Goal: Task Accomplishment & Management: Manage account settings

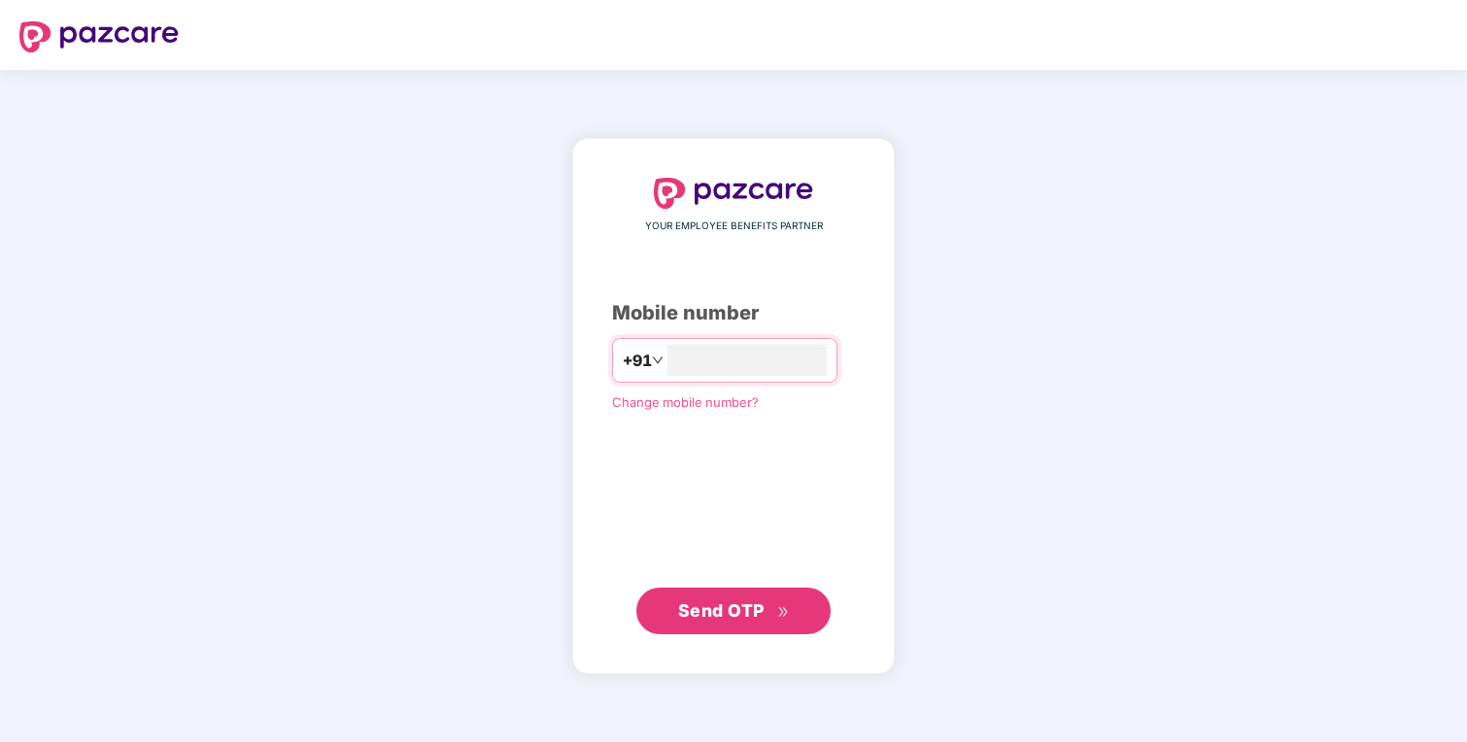
type input "**********"
click at [1079, 439] on div "**********" at bounding box center [733, 406] width 1467 height 672
click at [767, 610] on span "Send OTP" at bounding box center [734, 610] width 112 height 27
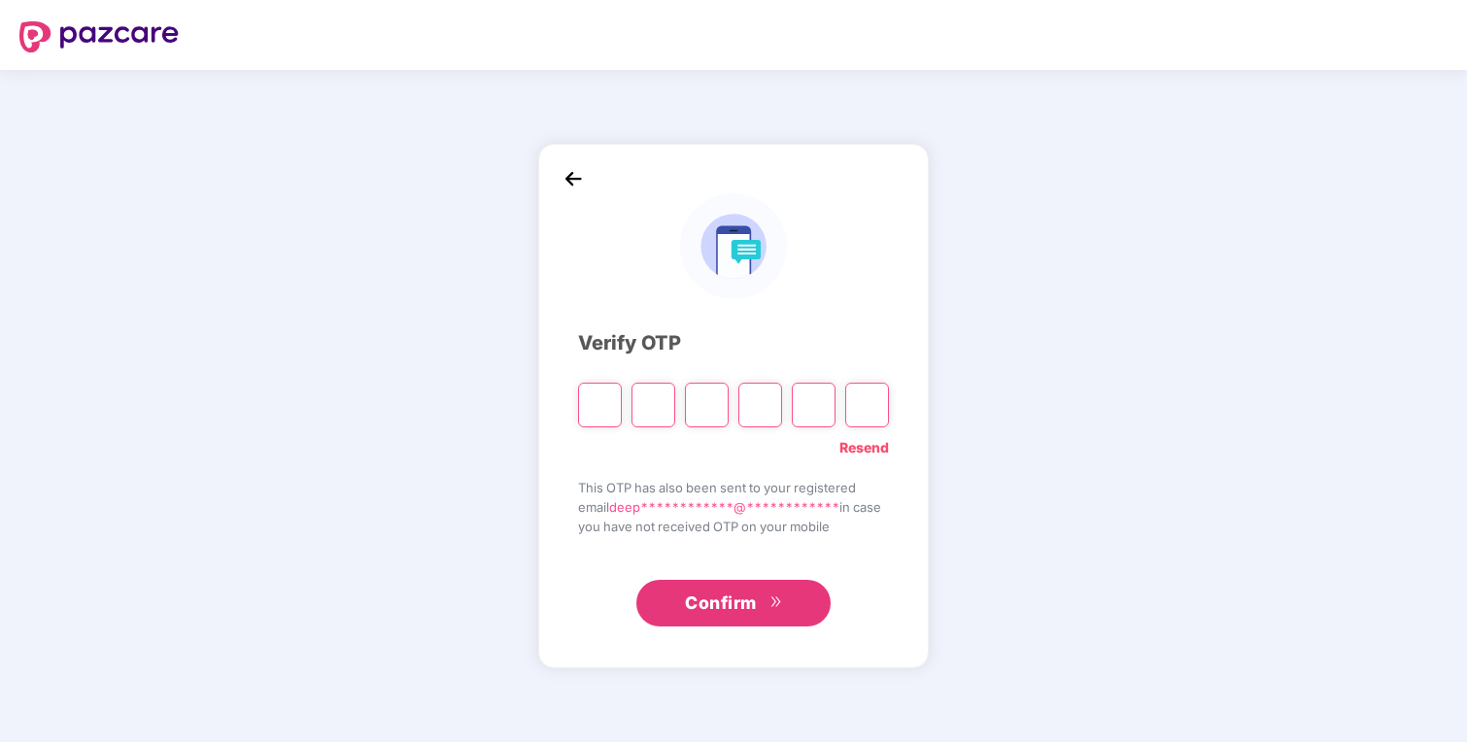
type input "*"
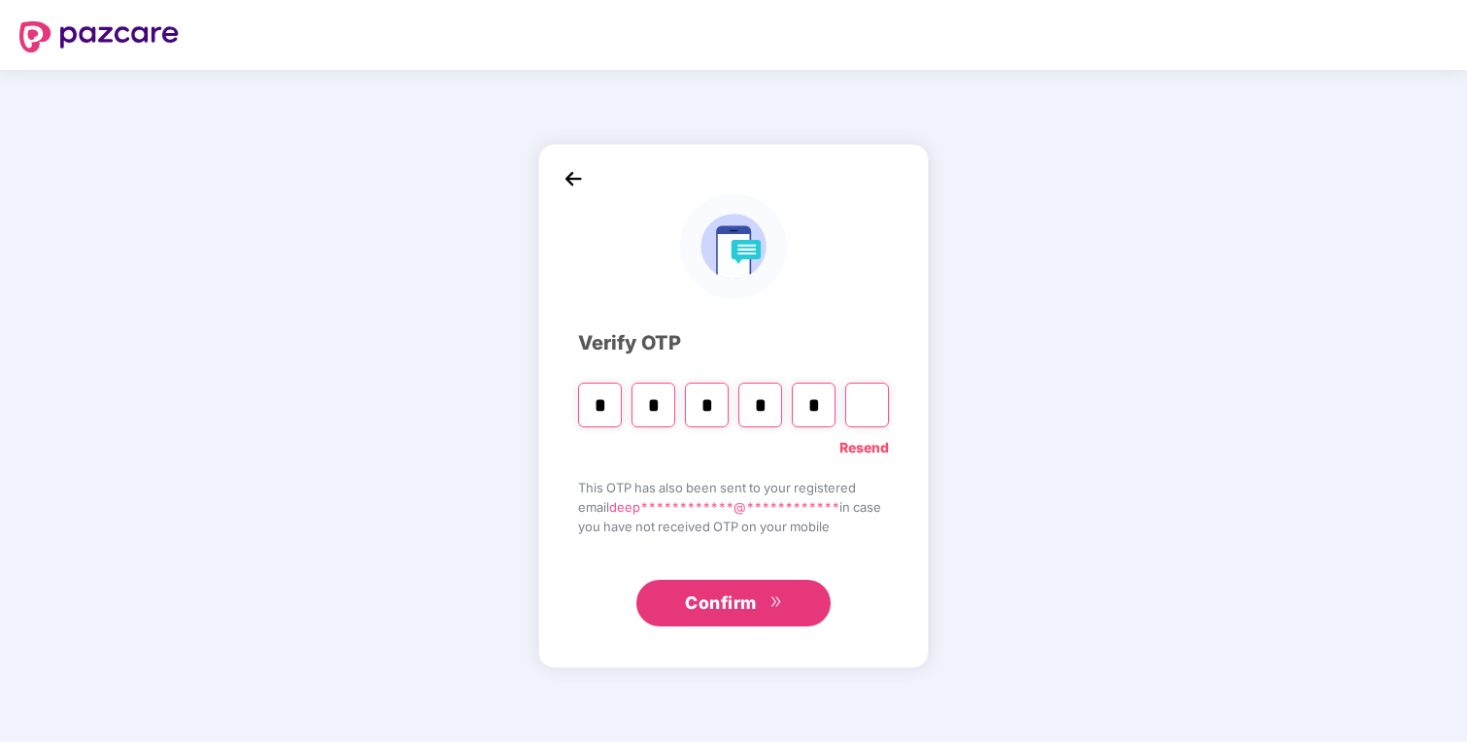
type input "*"
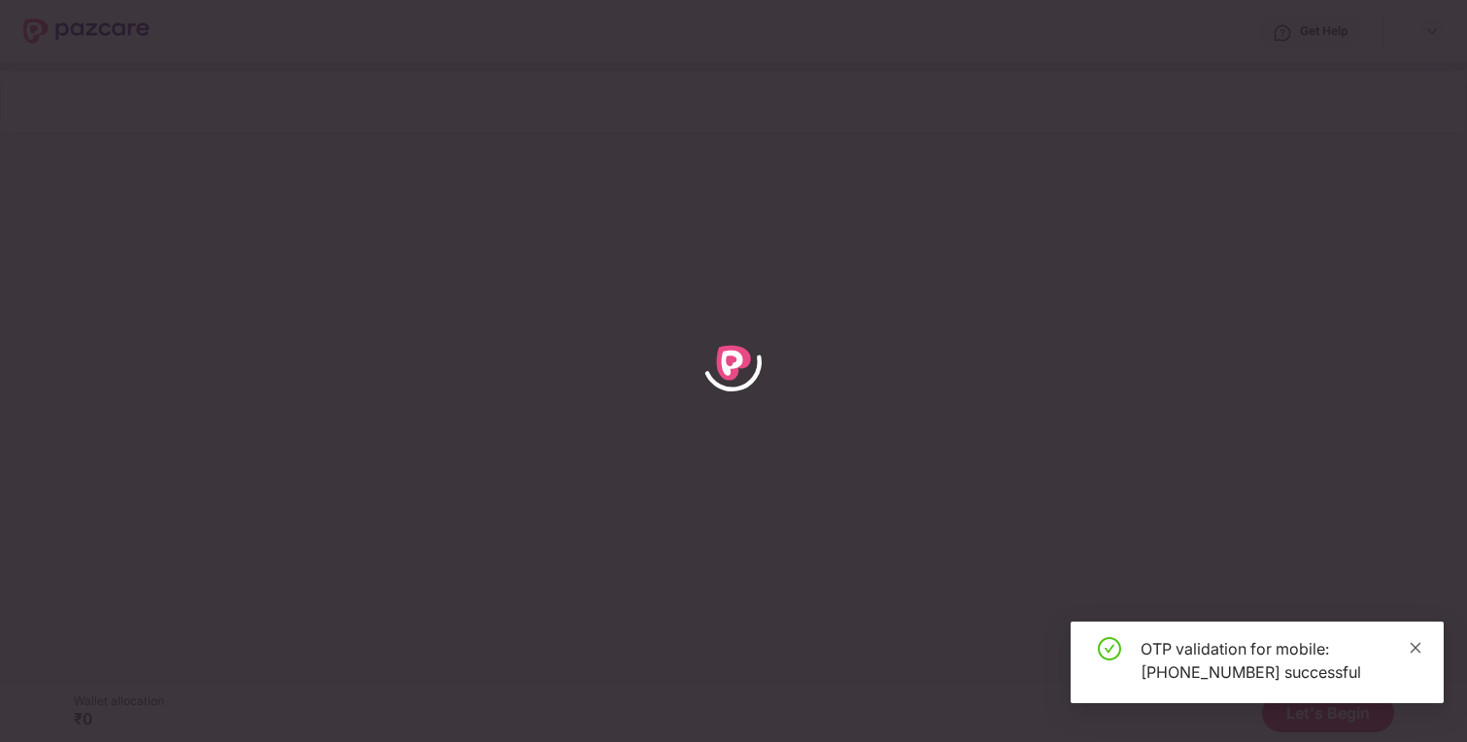
click at [1415, 642] on icon "close" at bounding box center [1416, 648] width 14 height 14
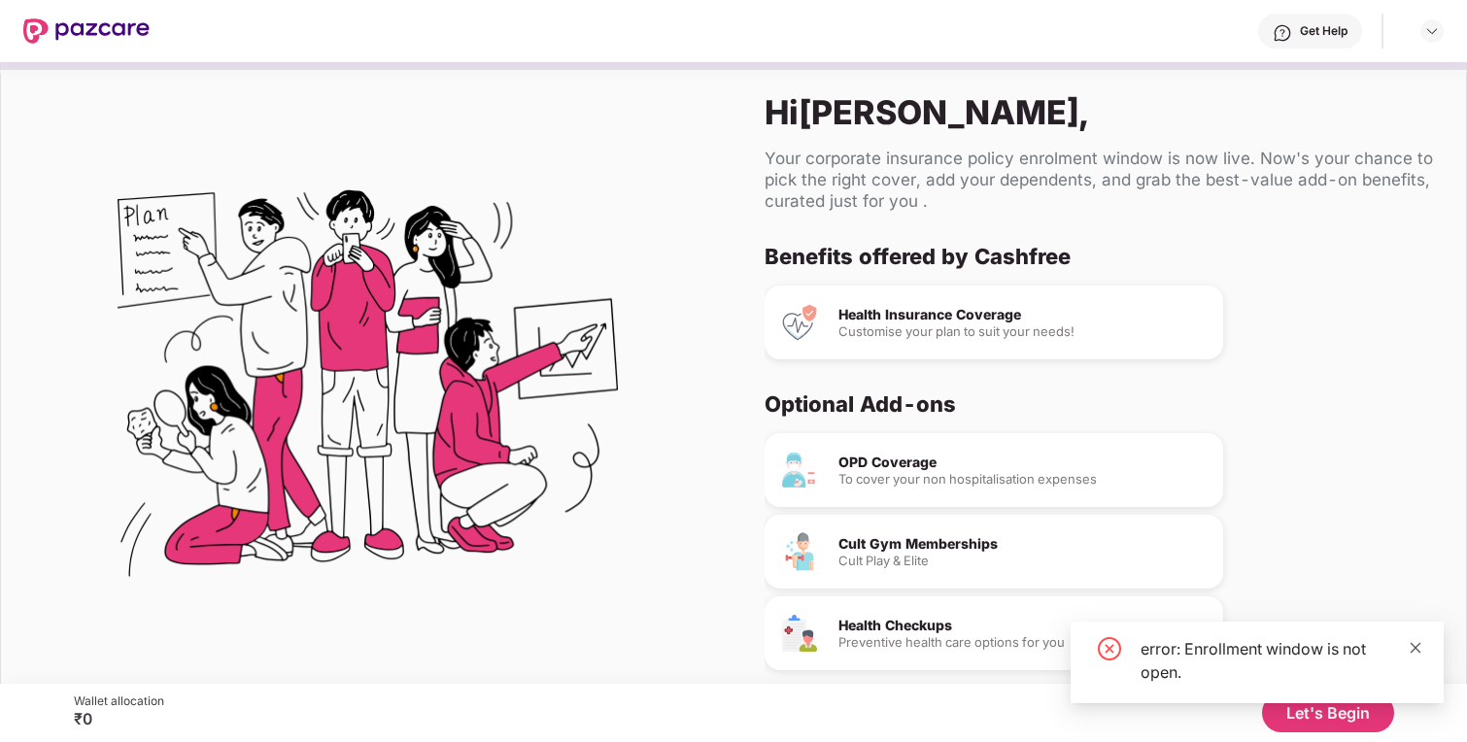
click at [1417, 648] on icon "close" at bounding box center [1416, 648] width 14 height 14
click at [1323, 714] on button "Let's Begin" at bounding box center [1328, 713] width 132 height 39
click at [1297, 722] on button "Let's Begin" at bounding box center [1328, 713] width 132 height 39
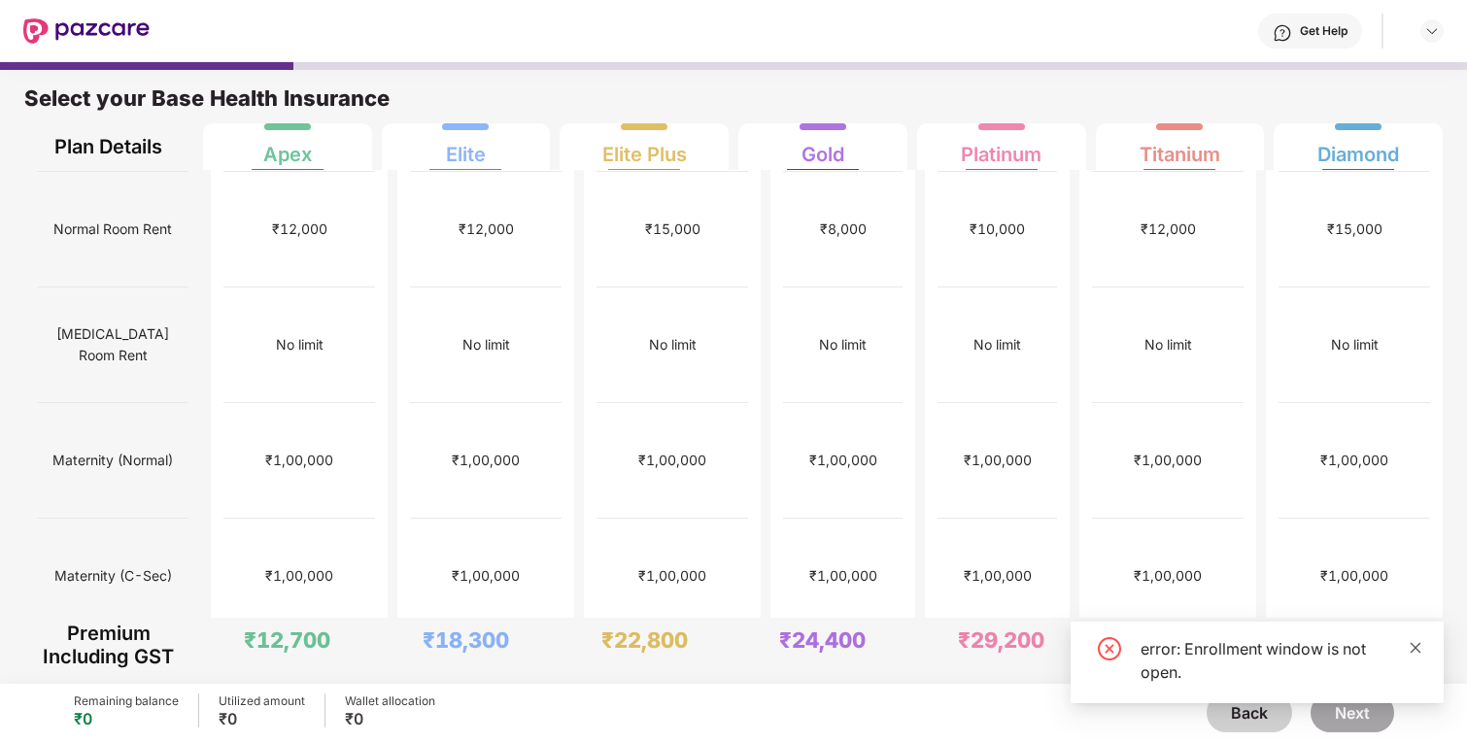
click at [1414, 647] on icon "close" at bounding box center [1416, 647] width 11 height 11
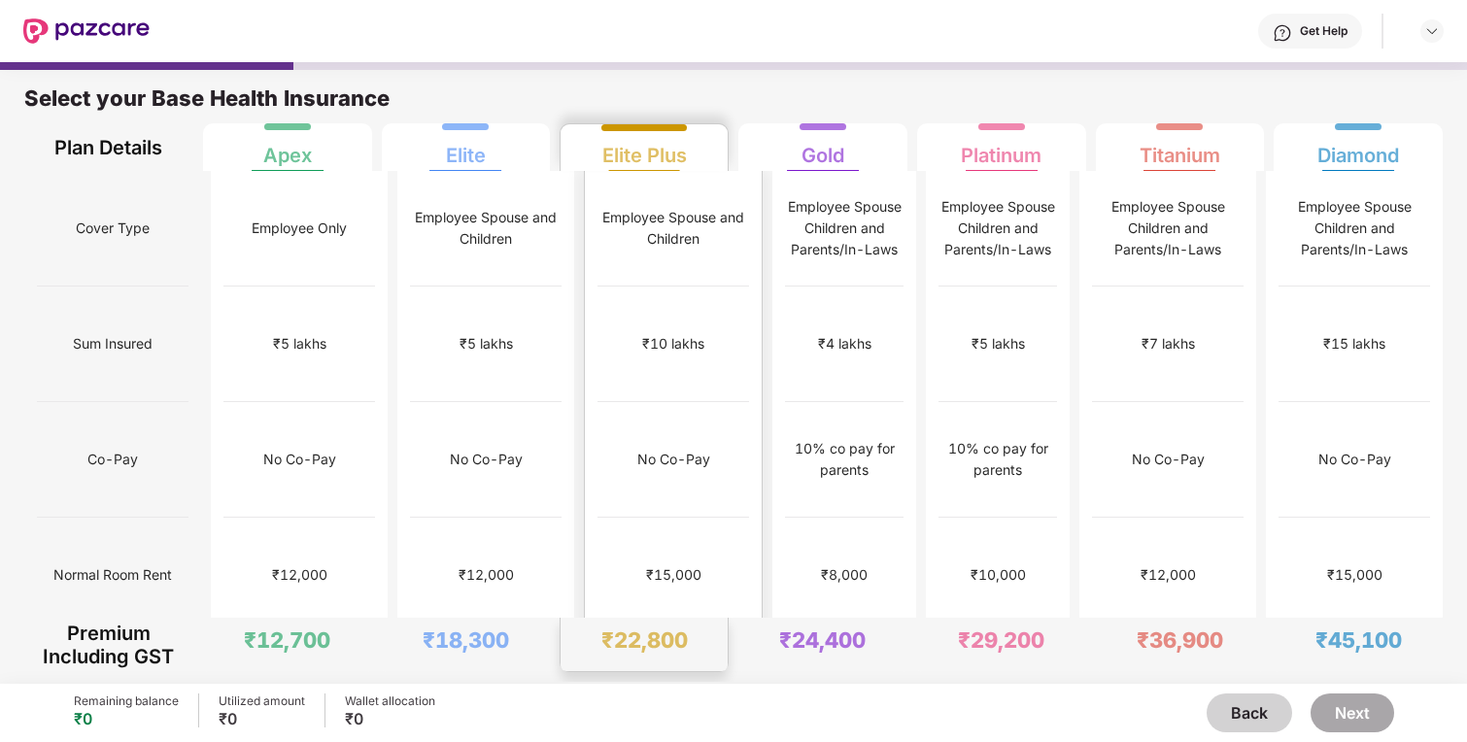
click at [693, 287] on div "₹10 lakhs" at bounding box center [674, 345] width 152 height 116
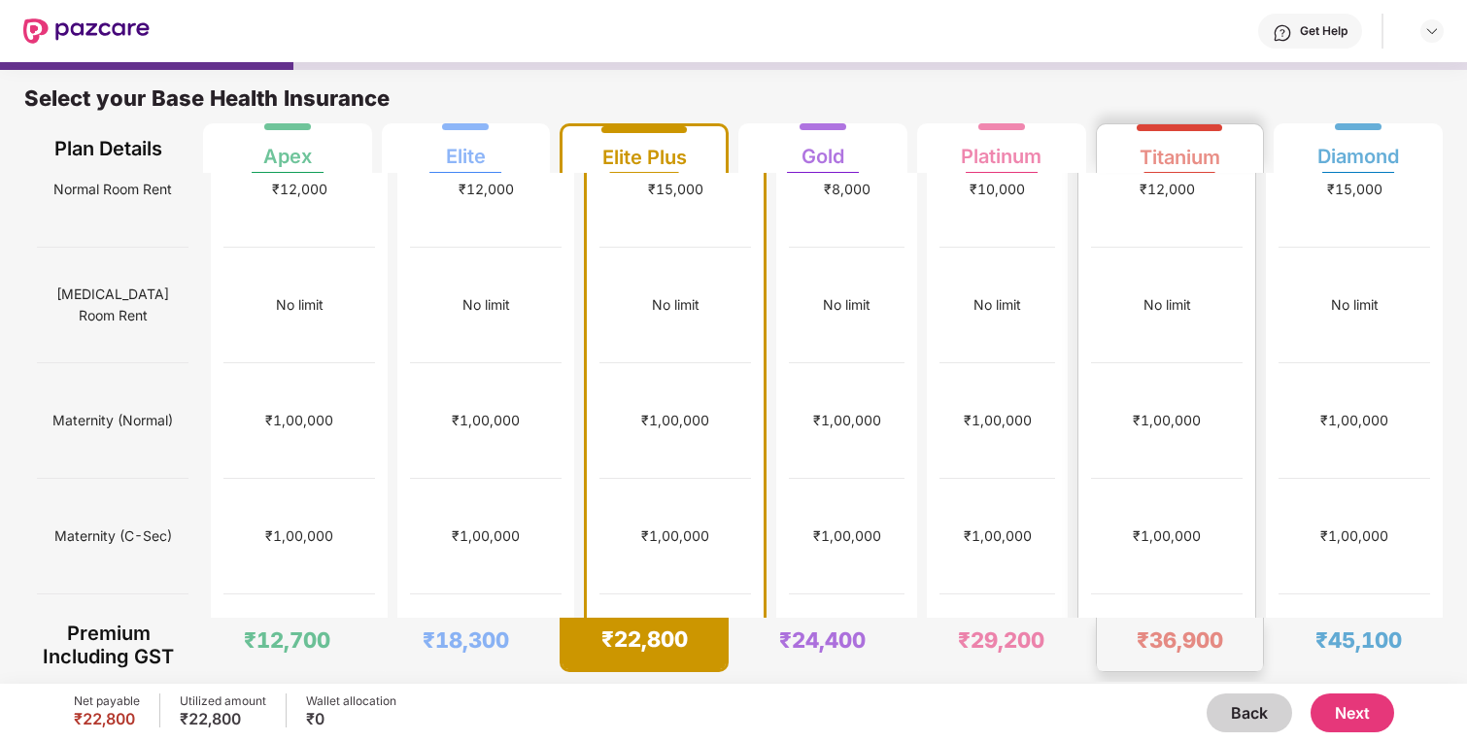
scroll to position [396, 0]
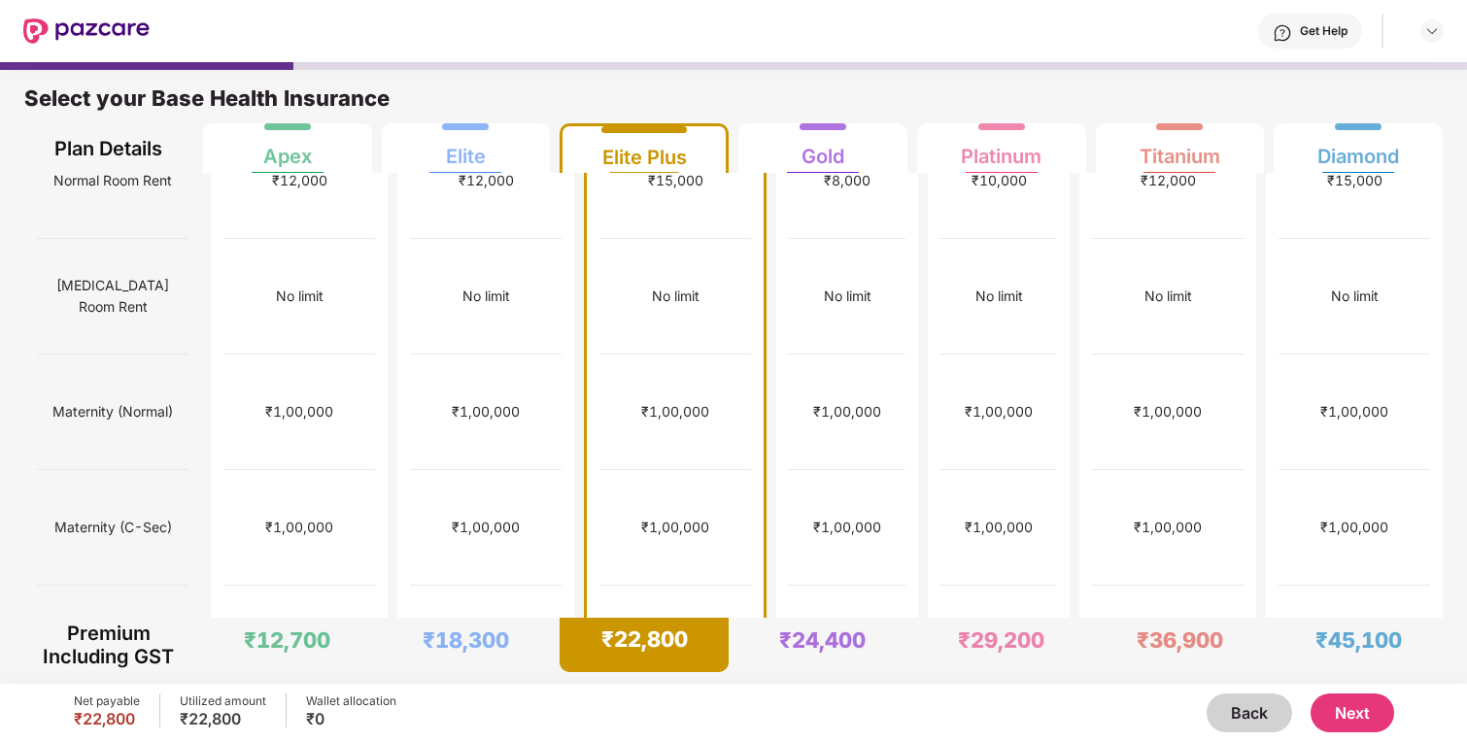
click at [1332, 704] on button "Next" at bounding box center [1353, 713] width 84 height 39
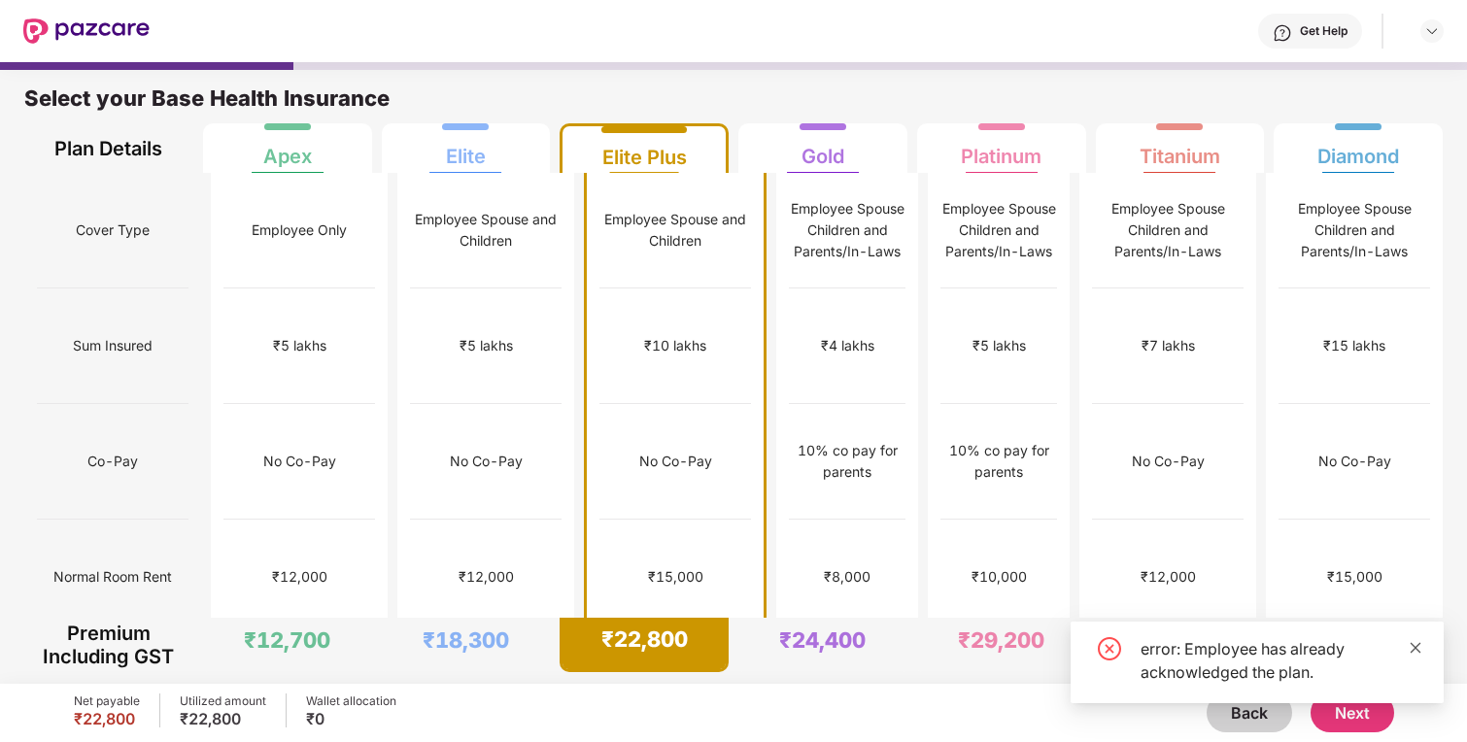
click at [1415, 644] on icon "close" at bounding box center [1416, 648] width 14 height 14
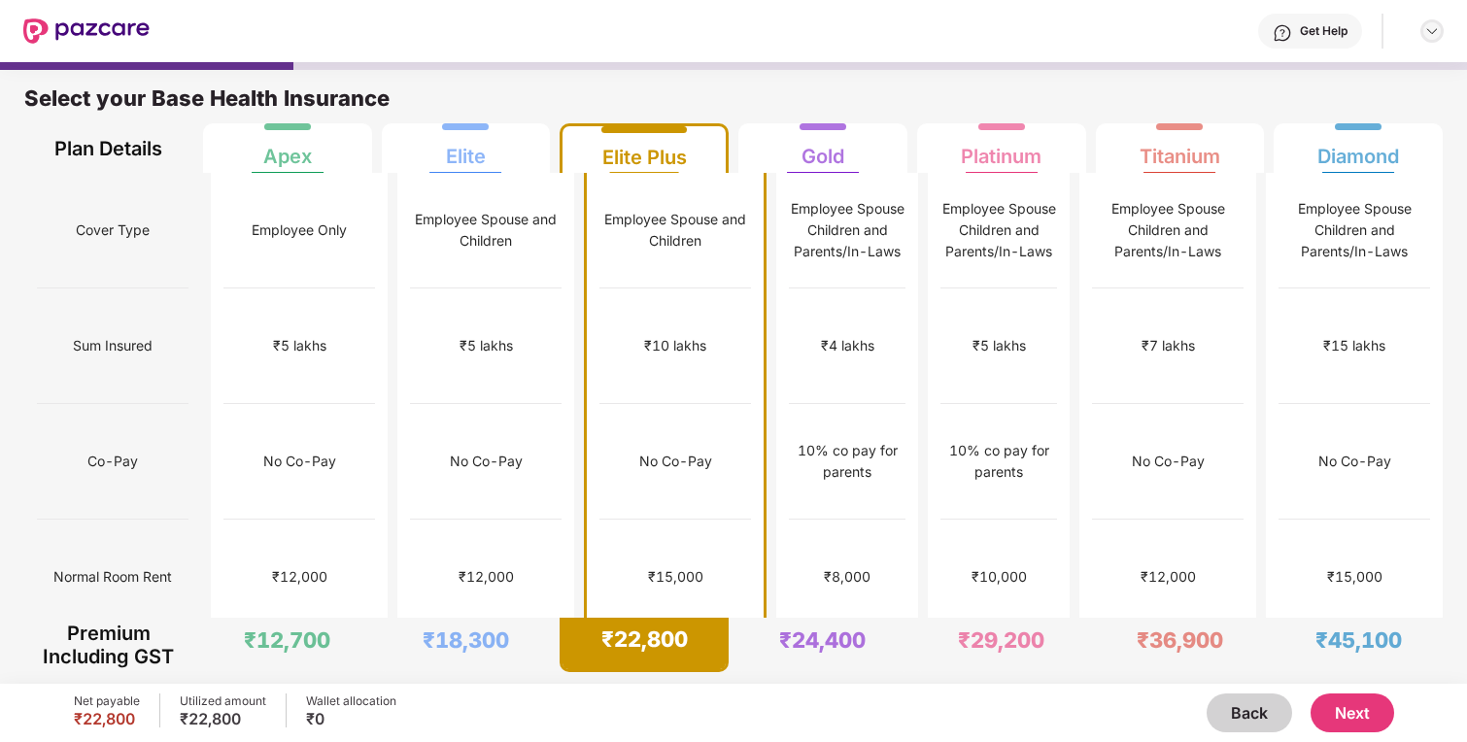
click at [1428, 35] on img at bounding box center [1433, 31] width 16 height 16
click at [42, 27] on img at bounding box center [86, 30] width 126 height 25
click at [1253, 715] on button "Back" at bounding box center [1250, 713] width 86 height 39
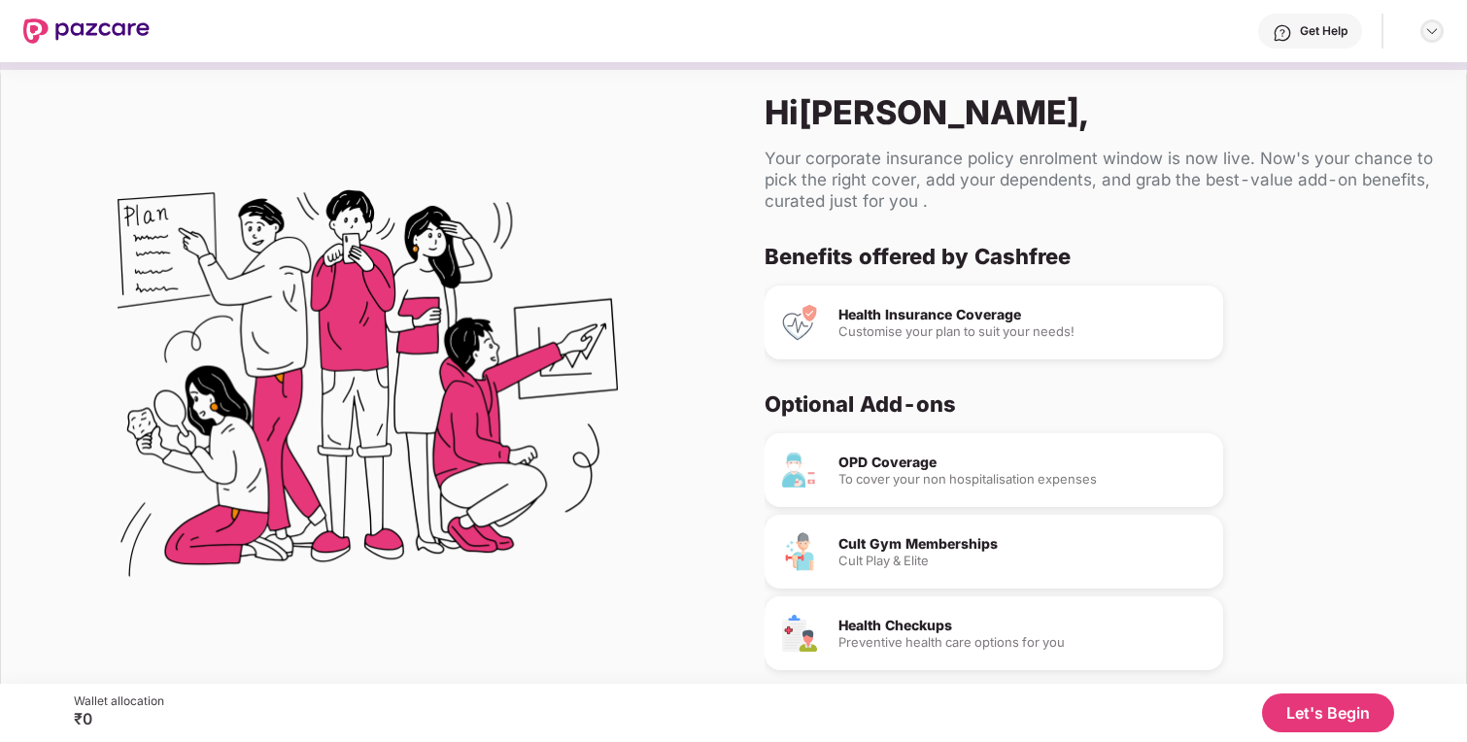
click at [1426, 39] on div at bounding box center [1432, 30] width 23 height 23
click at [1426, 38] on img at bounding box center [1433, 31] width 16 height 16
click at [1238, 68] on div at bounding box center [733, 66] width 1467 height 8
click at [1041, 301] on div "Health Insurance Coverage Customise your plan to suit your needs!" at bounding box center [994, 323] width 459 height 74
click at [997, 326] on div "Customise your plan to suit your needs!" at bounding box center [1023, 332] width 369 height 13
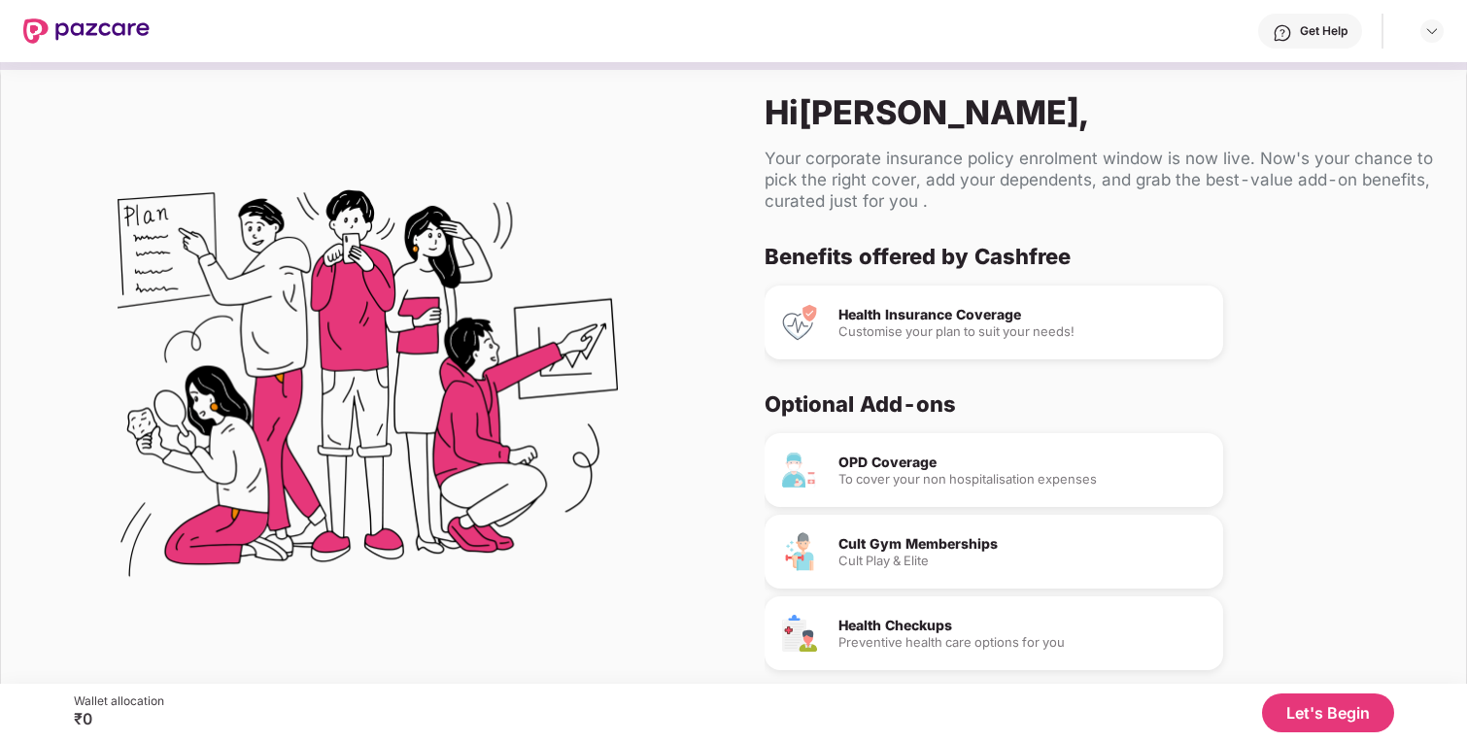
scroll to position [79, 0]
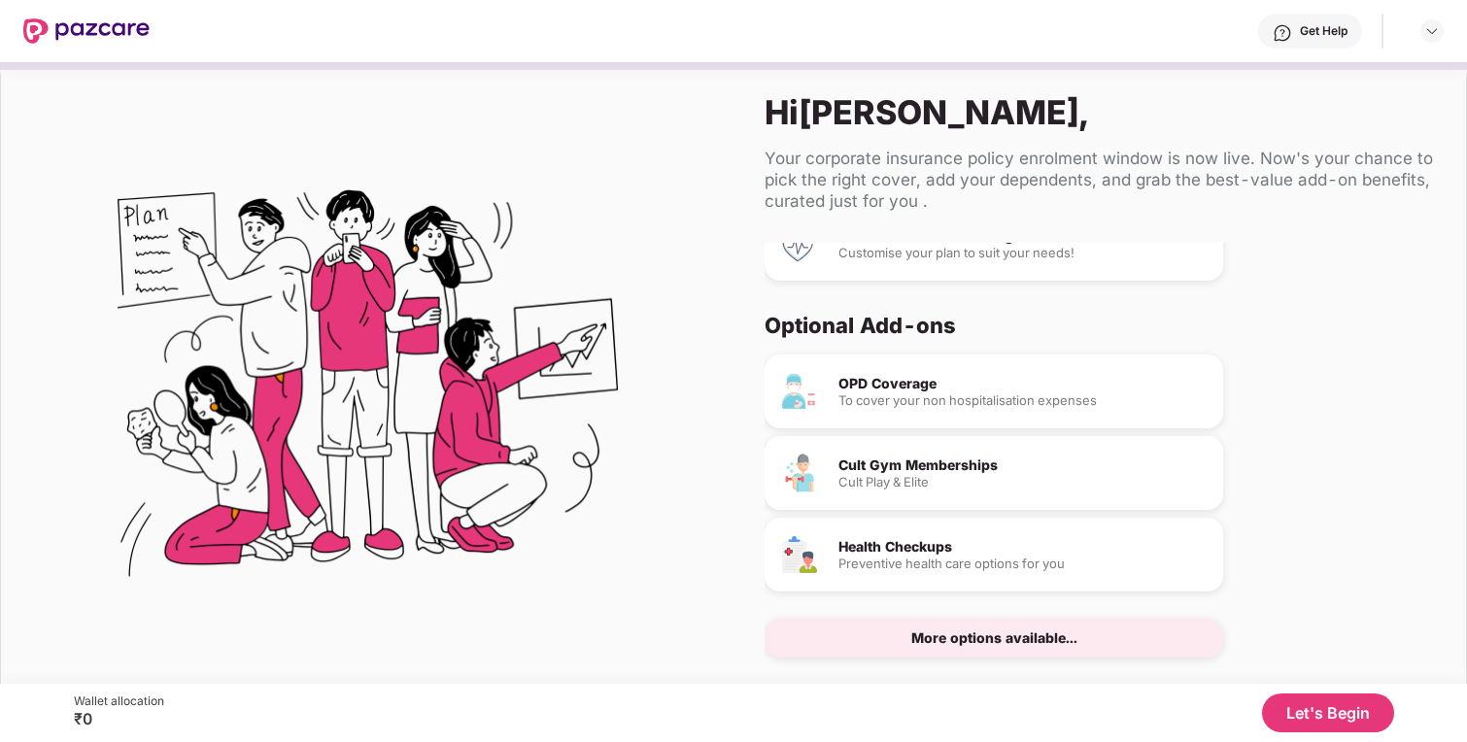
click at [992, 616] on div "OPD Coverage To cover your non hospitalisation expenses Cult Gym Memberships Cu…" at bounding box center [1092, 506] width 655 height 303
click at [970, 635] on div "More options available..." at bounding box center [994, 639] width 166 height 14
click at [1034, 312] on div "Optional Add-ons" at bounding box center [1092, 325] width 655 height 27
click at [1428, 41] on div at bounding box center [1432, 30] width 23 height 23
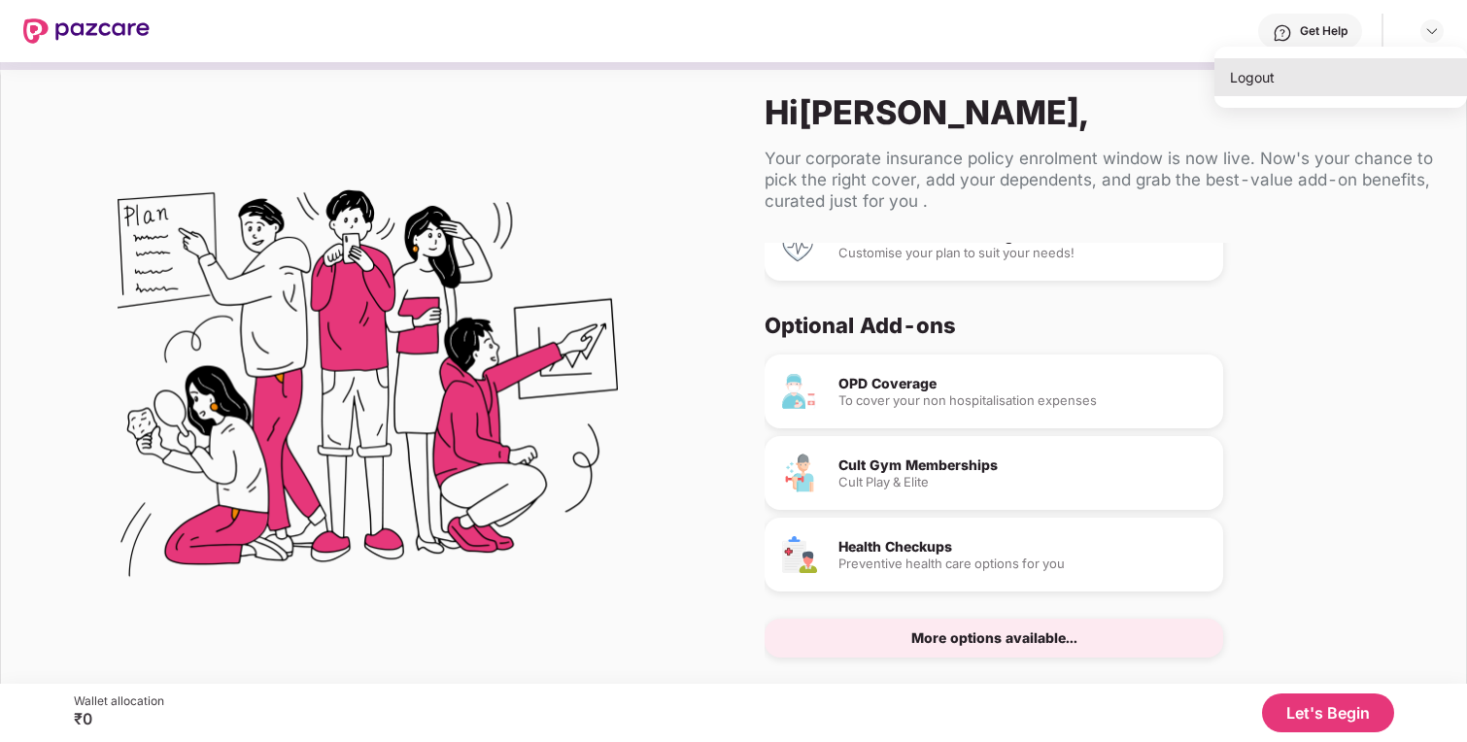
click at [1367, 89] on div "Logout" at bounding box center [1341, 77] width 253 height 38
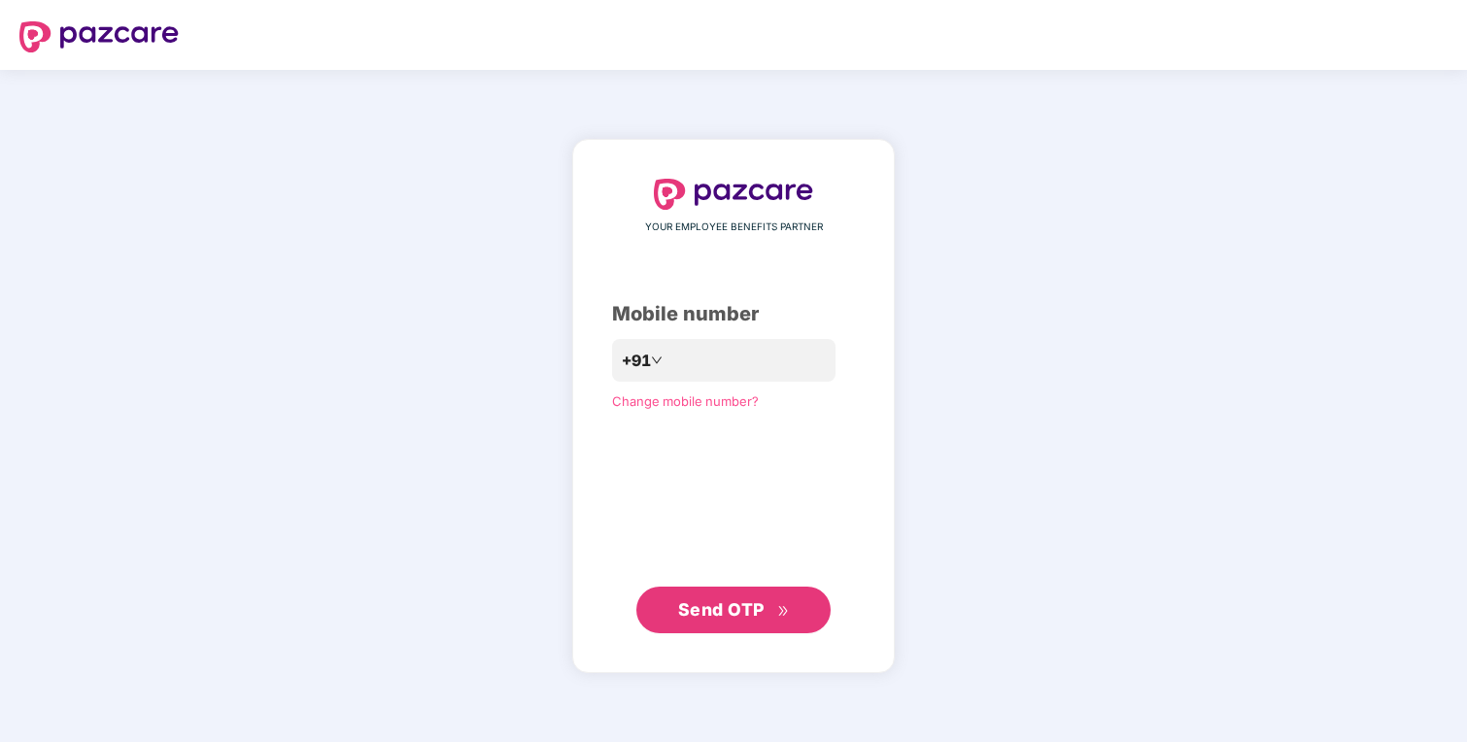
click at [1278, 79] on div "YOUR EMPLOYEE BENEFITS PARTNER Mobile number +91 Change mobile number? Send OTP" at bounding box center [733, 406] width 1467 height 672
